Goal: Task Accomplishment & Management: Use online tool/utility

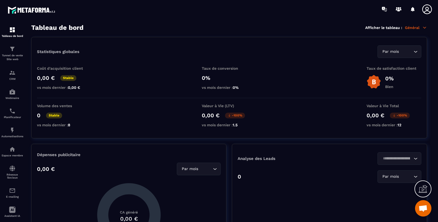
click at [21, 58] on p "Tunnel de vente Site web" at bounding box center [12, 58] width 22 height 8
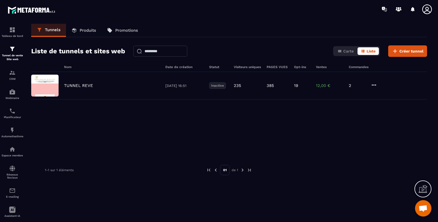
click at [85, 88] on div "TUNNEL REVE [DATE] 16:51 Inactive 235 385 19 12,00 € 2" at bounding box center [229, 86] width 396 height 28
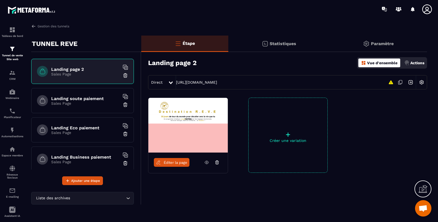
click at [172, 164] on span "Éditer la page" at bounding box center [176, 163] width 24 height 4
